Goal: Find specific page/section: Find specific page/section

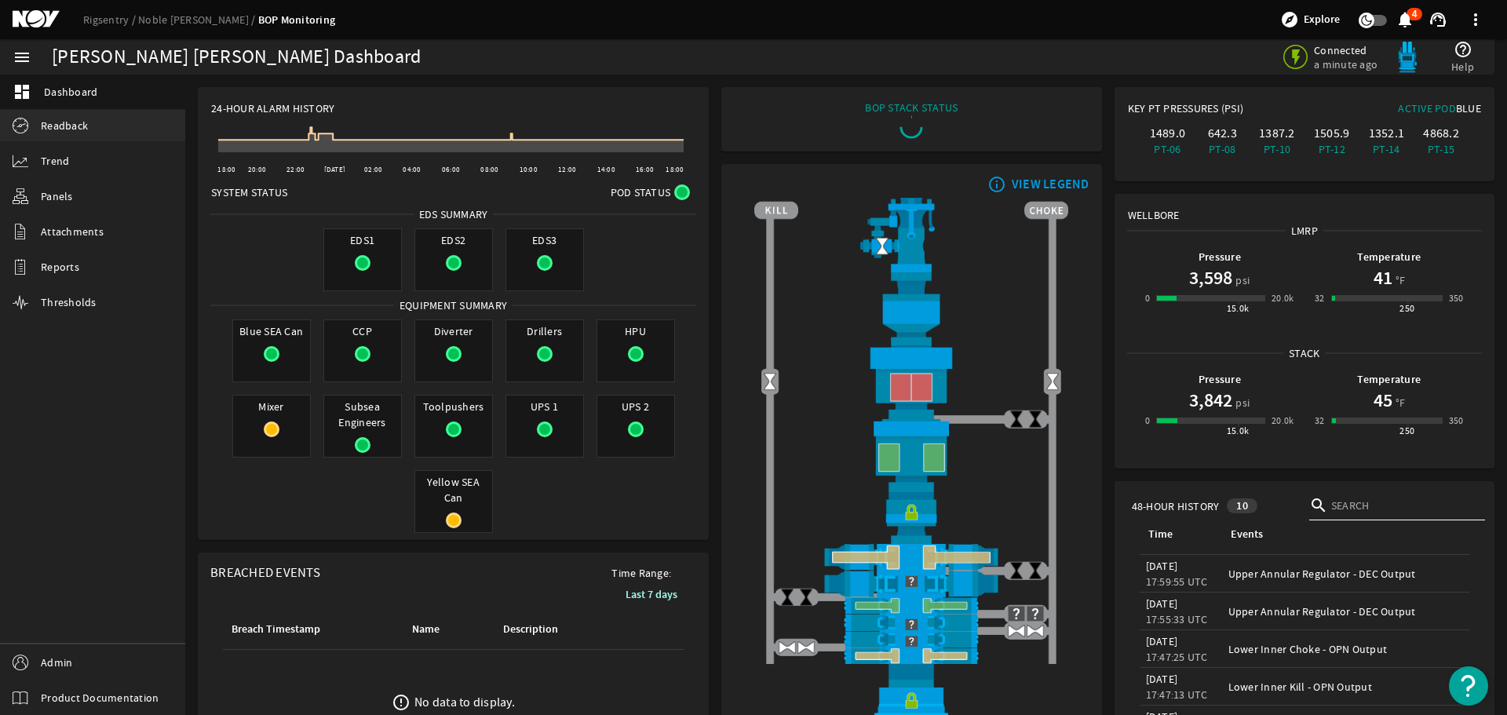
click at [56, 125] on span "Readback" at bounding box center [64, 126] width 47 height 16
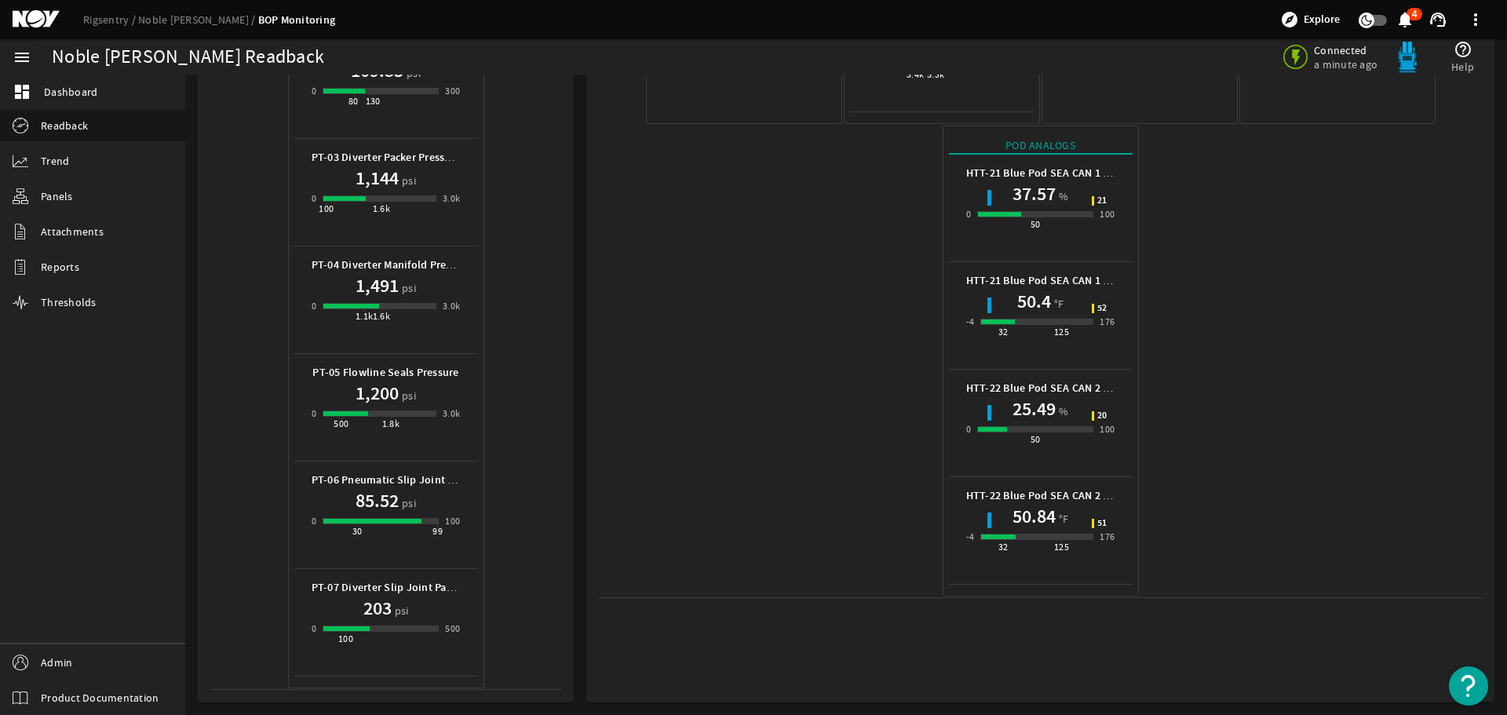
scroll to position [621, 0]
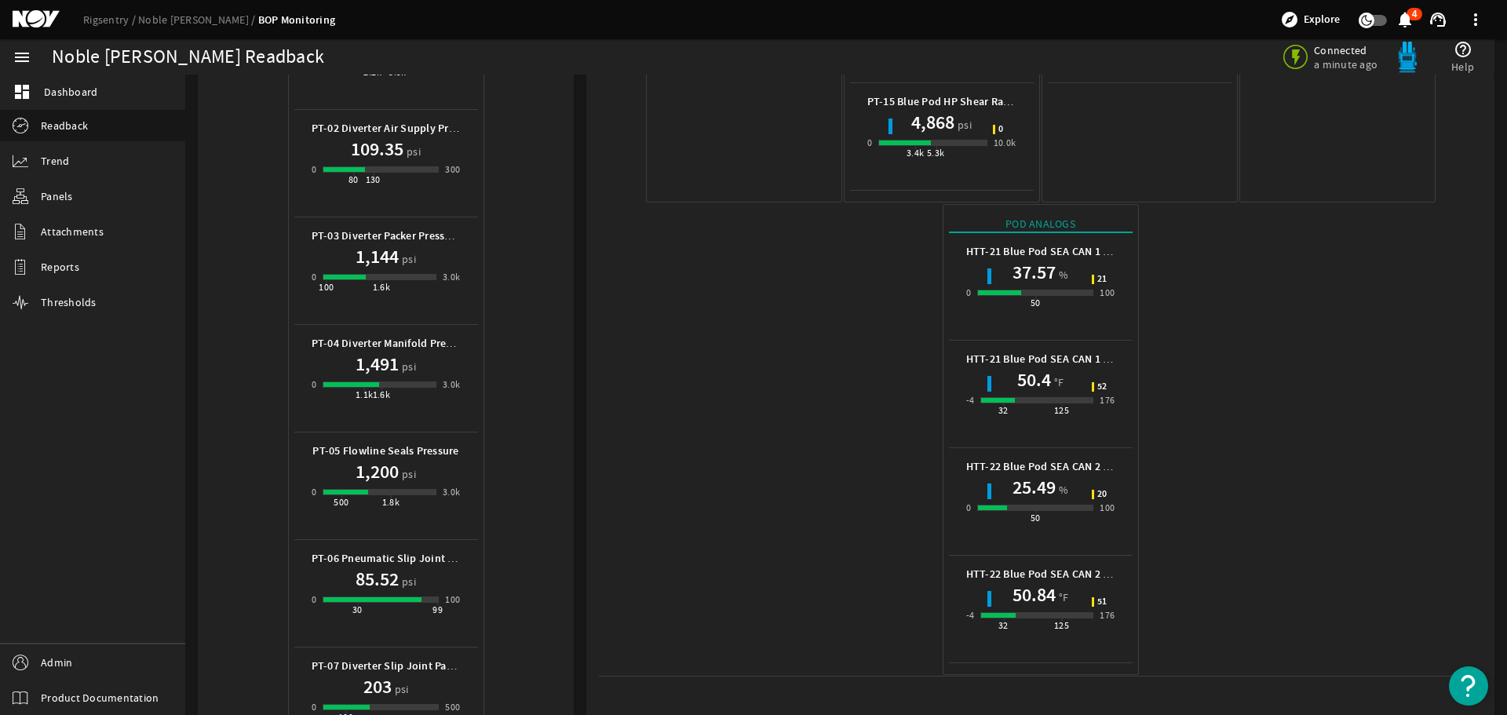
click at [21, 16] on mat-icon at bounding box center [48, 19] width 71 height 19
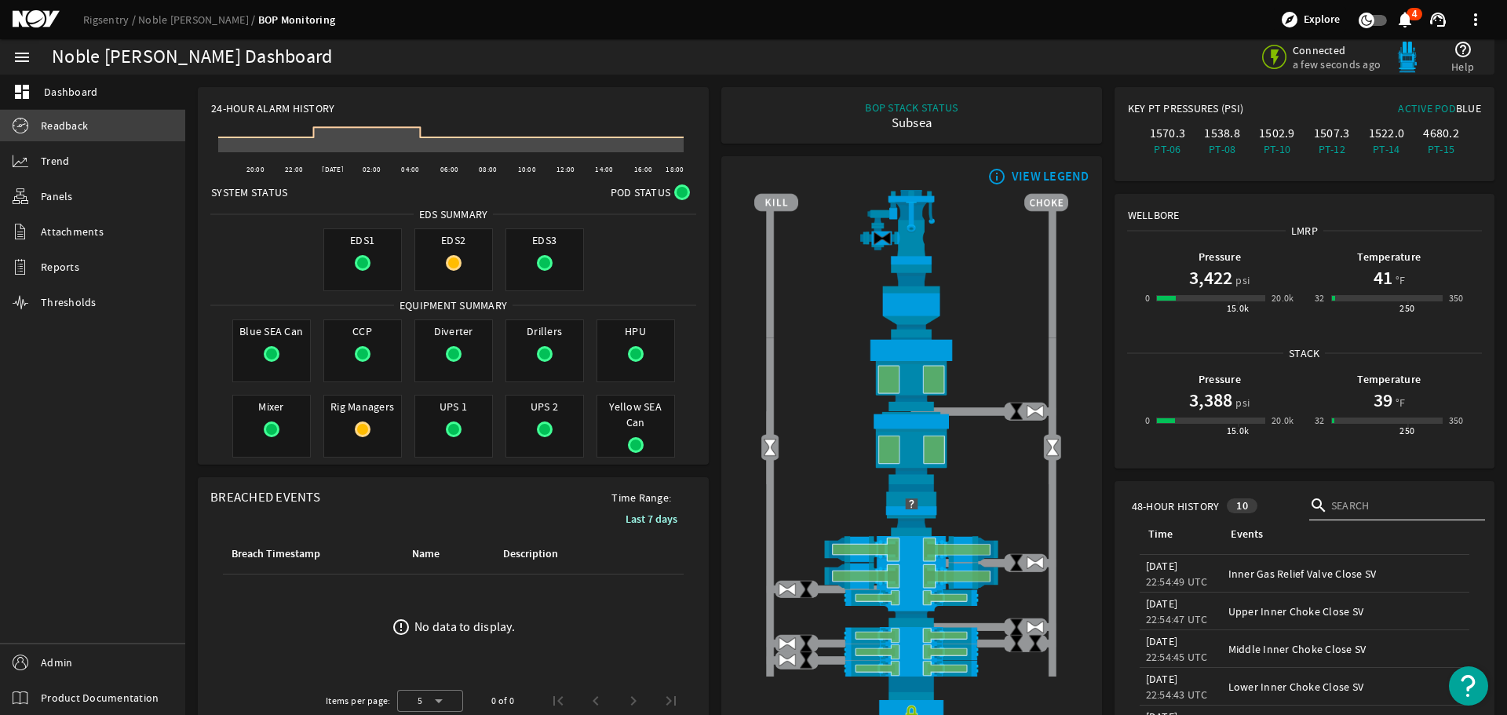
click at [70, 127] on span "Readback" at bounding box center [64, 126] width 47 height 16
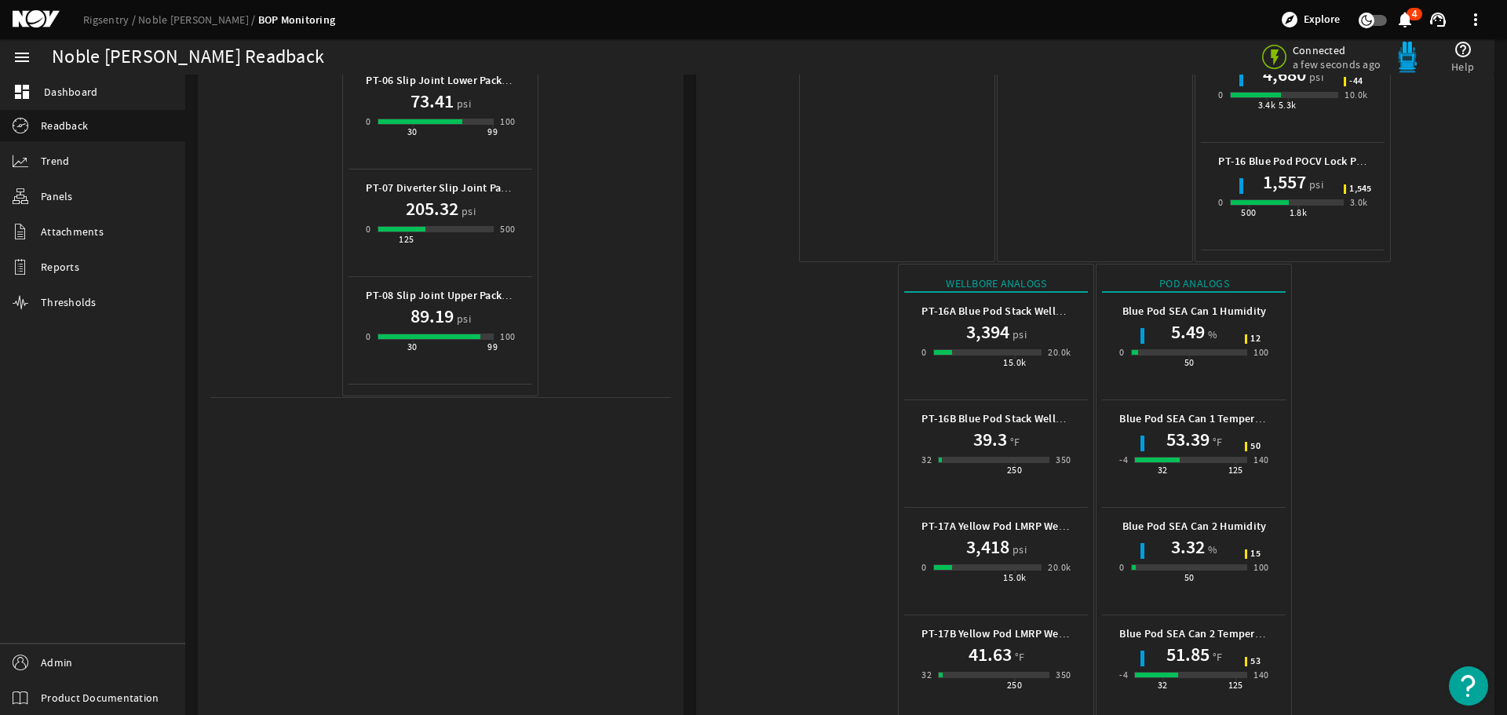
scroll to position [699, 0]
